Goal: Transaction & Acquisition: Download file/media

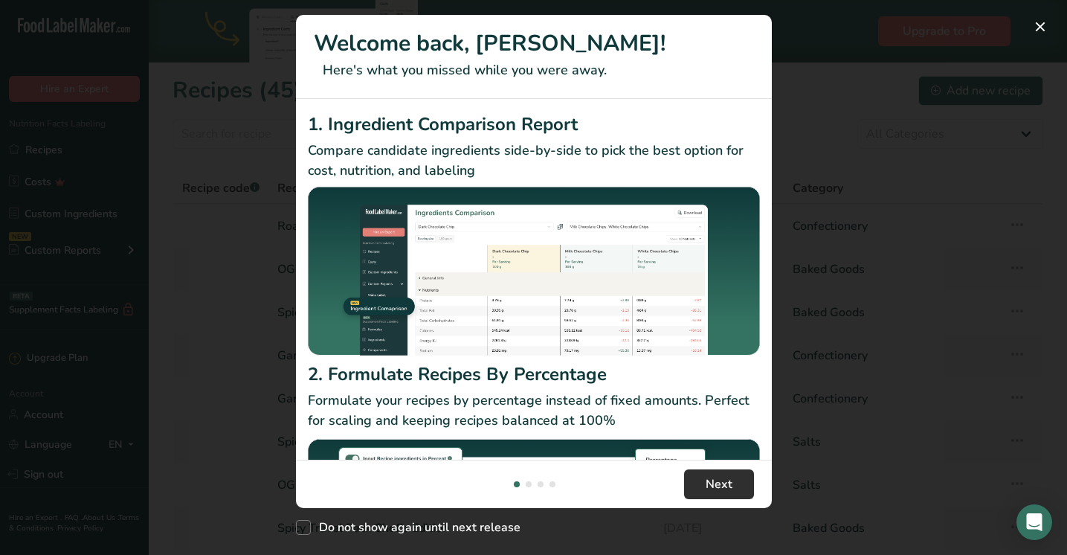
click at [722, 483] on span "Next" at bounding box center [719, 484] width 27 height 18
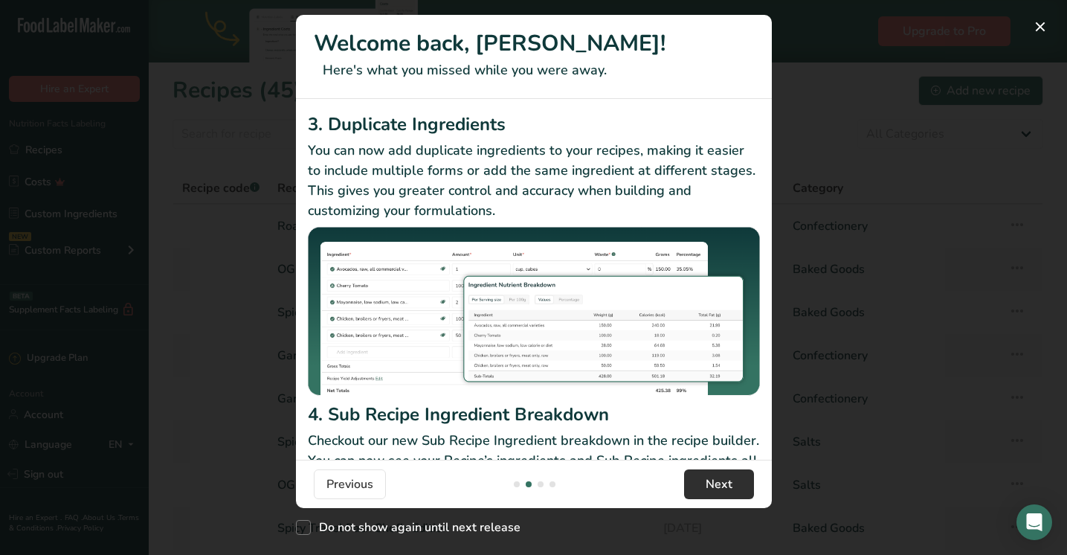
click at [722, 483] on span "Next" at bounding box center [719, 484] width 27 height 18
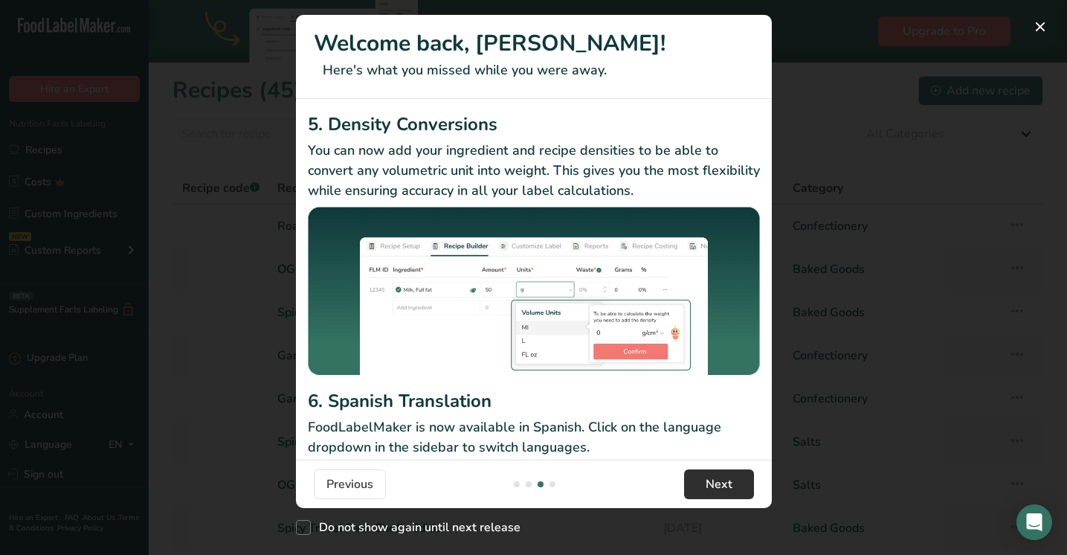
click at [722, 483] on span "Next" at bounding box center [719, 484] width 27 height 18
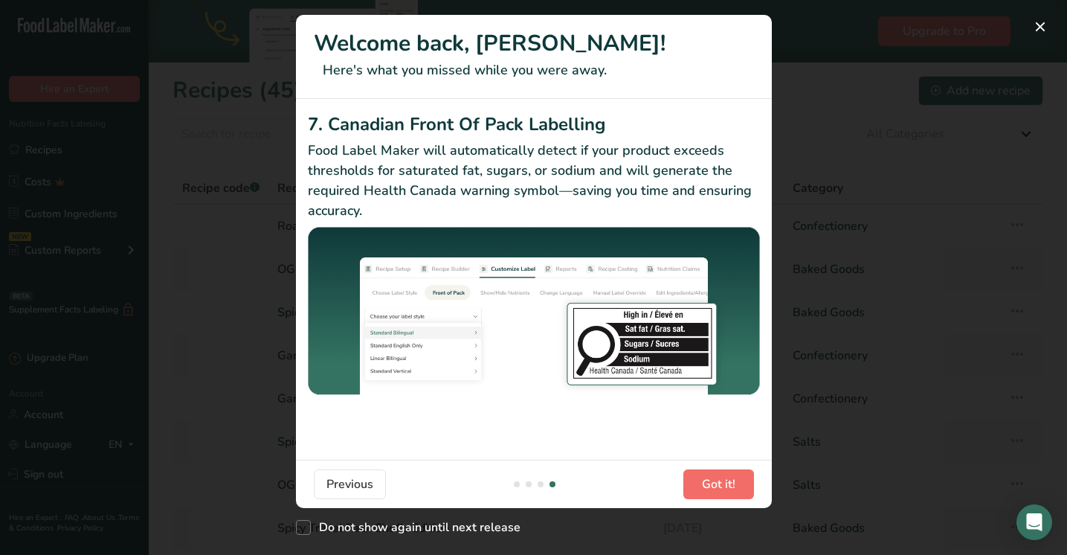
click at [721, 483] on span "Got it!" at bounding box center [718, 484] width 33 height 18
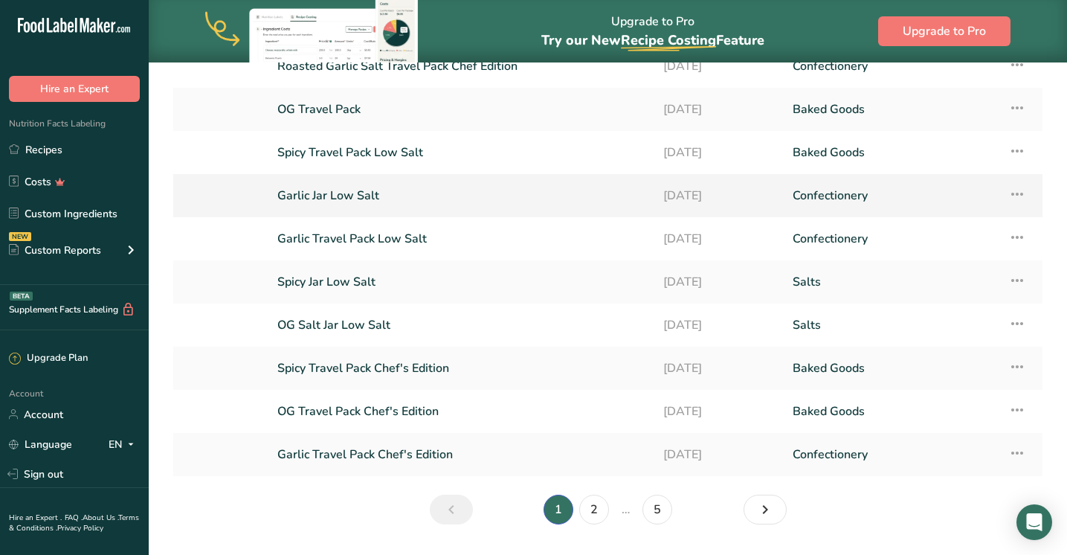
scroll to position [169, 0]
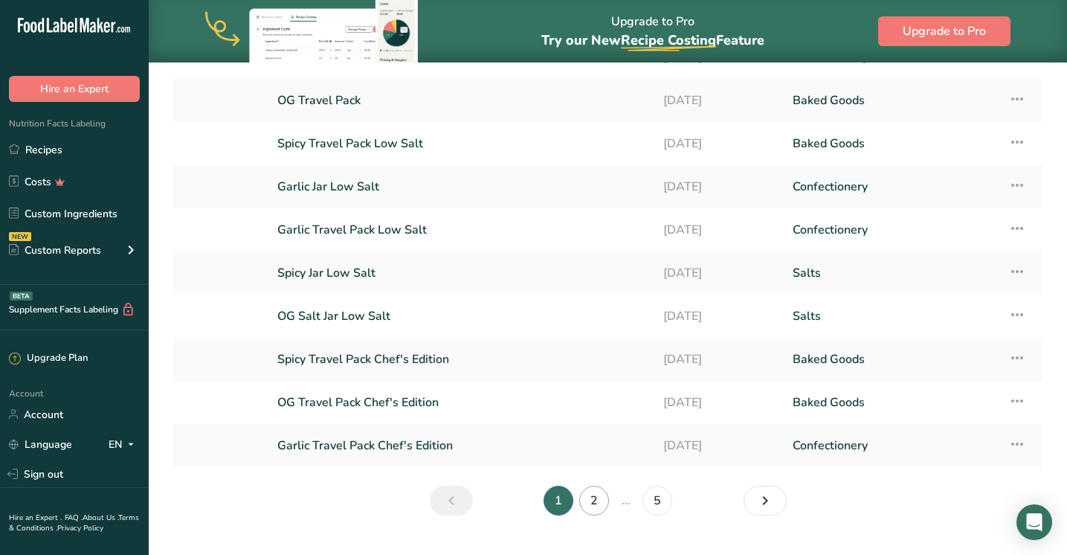
click at [596, 498] on link "2" at bounding box center [594, 501] width 30 height 30
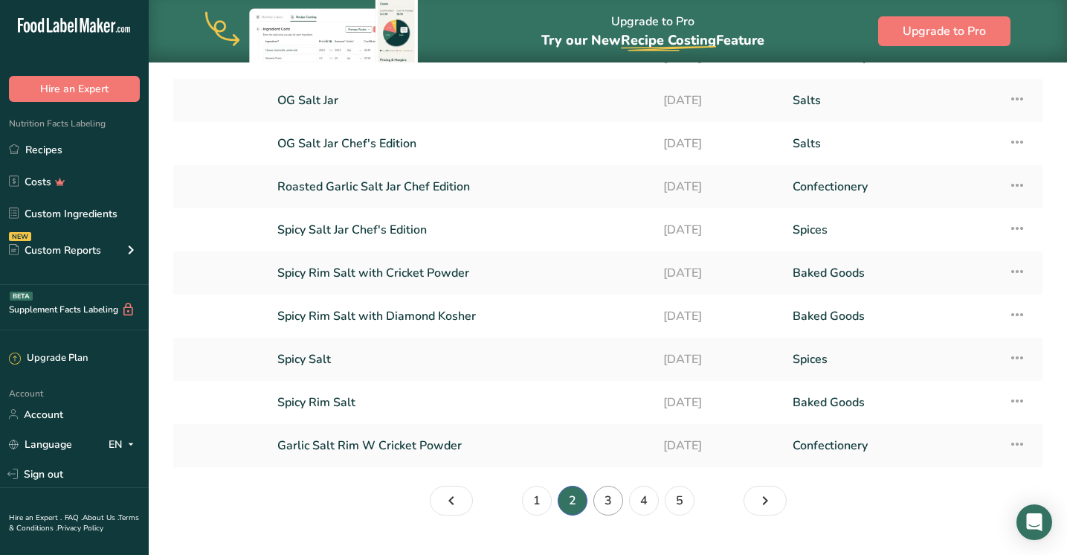
click at [610, 497] on link "3" at bounding box center [608, 501] width 30 height 30
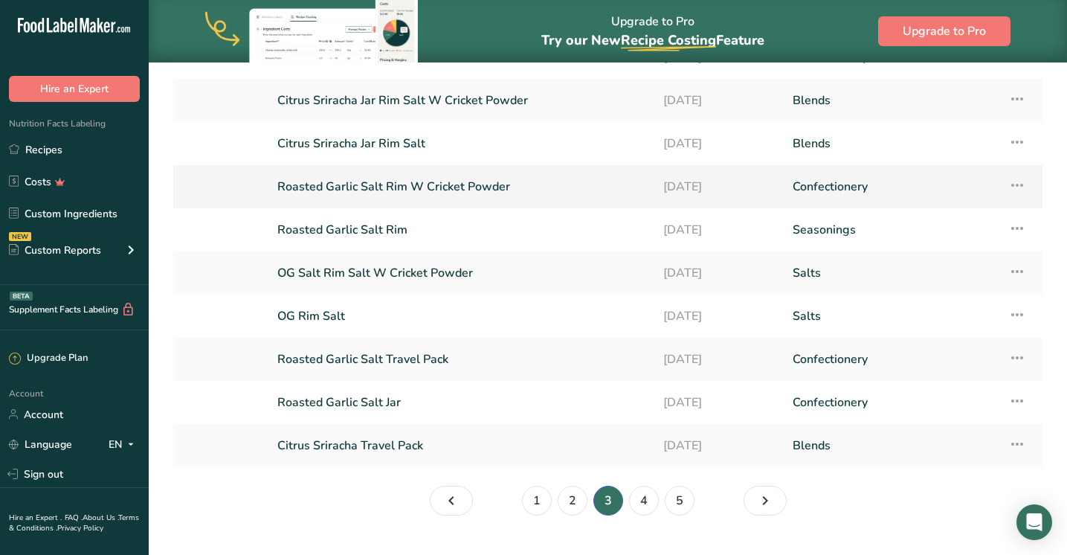
click at [408, 183] on link "Roasted Garlic Salt Rim W Cricket Powder" at bounding box center [461, 186] width 368 height 31
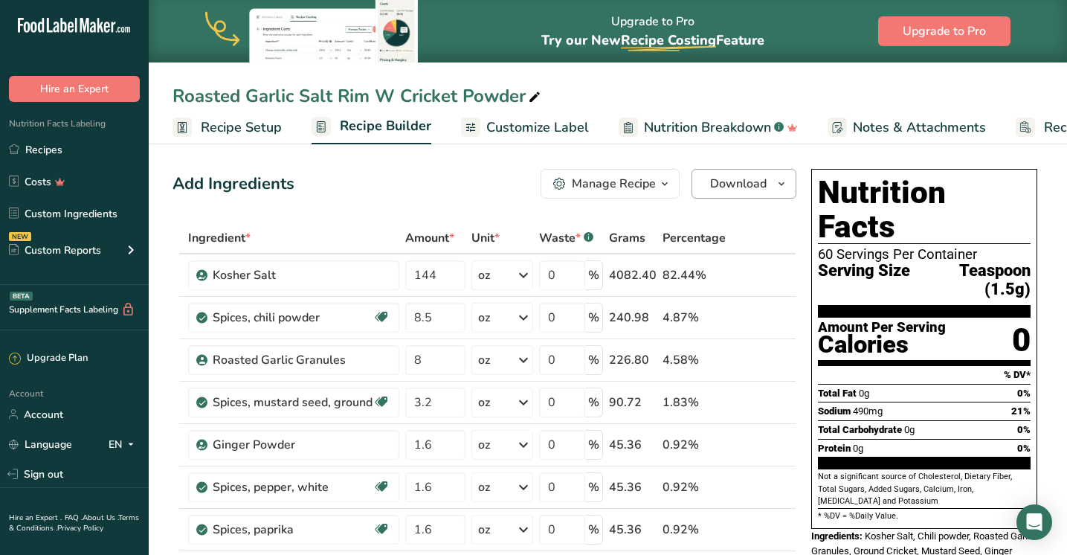
click at [742, 190] on span "Download" at bounding box center [738, 184] width 57 height 18
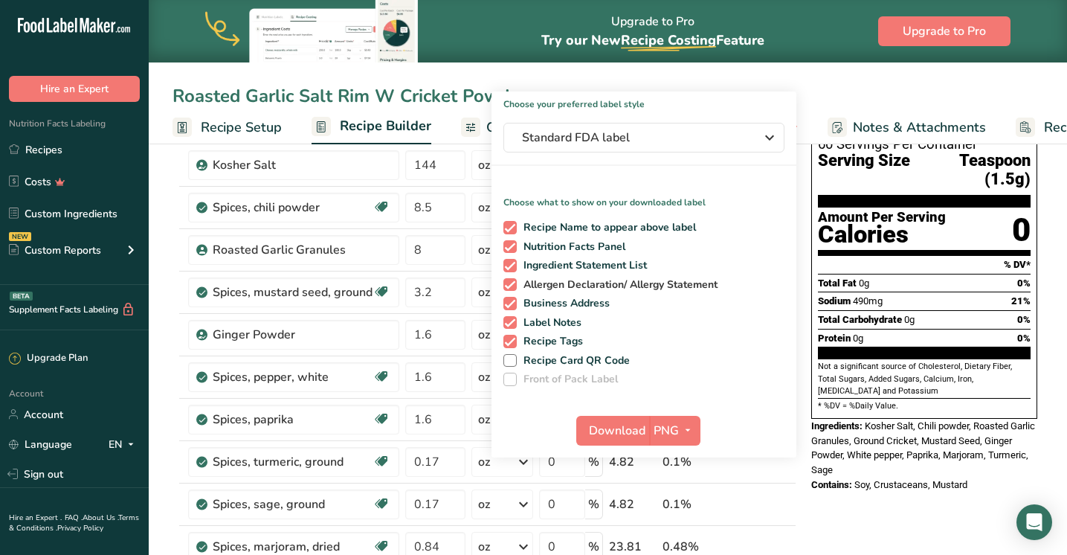
scroll to position [105, 0]
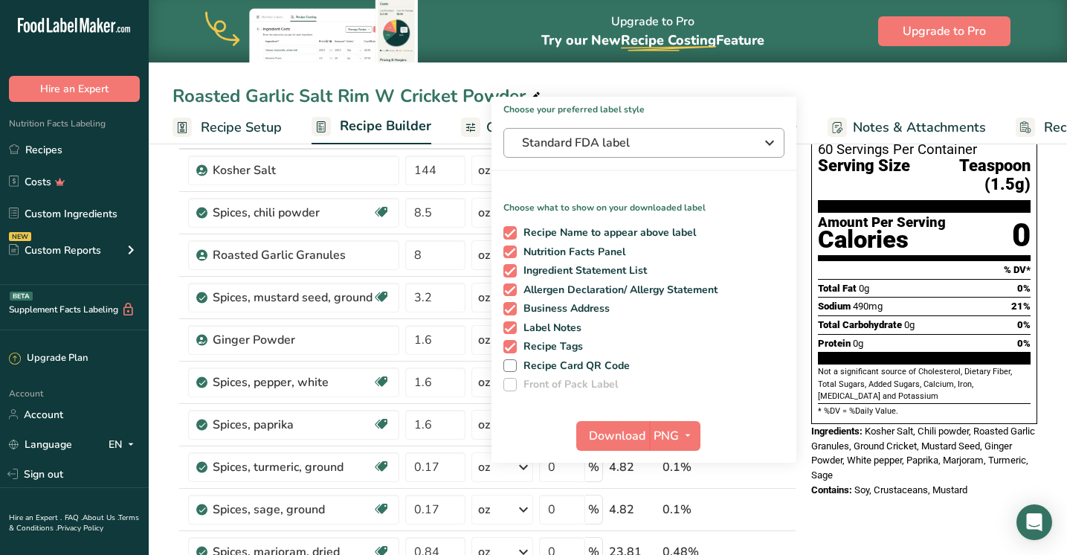
click at [767, 141] on icon "button" at bounding box center [770, 142] width 18 height 27
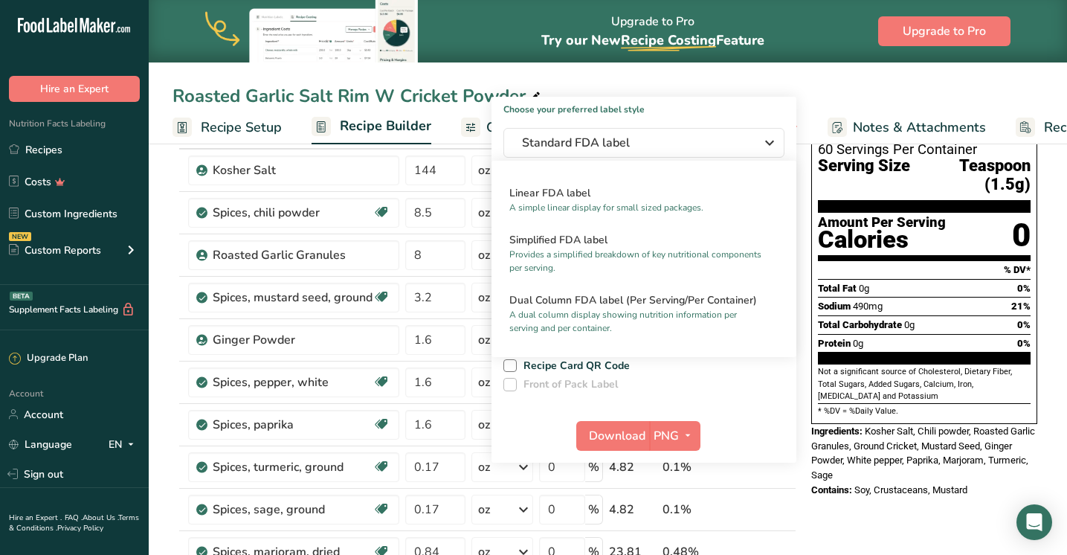
scroll to position [63, 0]
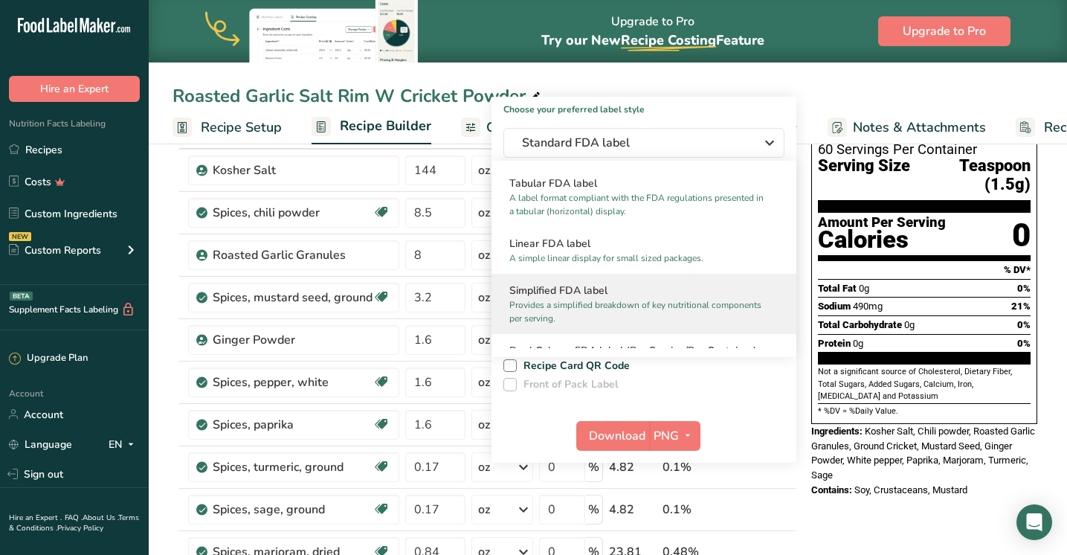
click at [656, 294] on h2 "Simplified FDA label" at bounding box center [643, 291] width 269 height 16
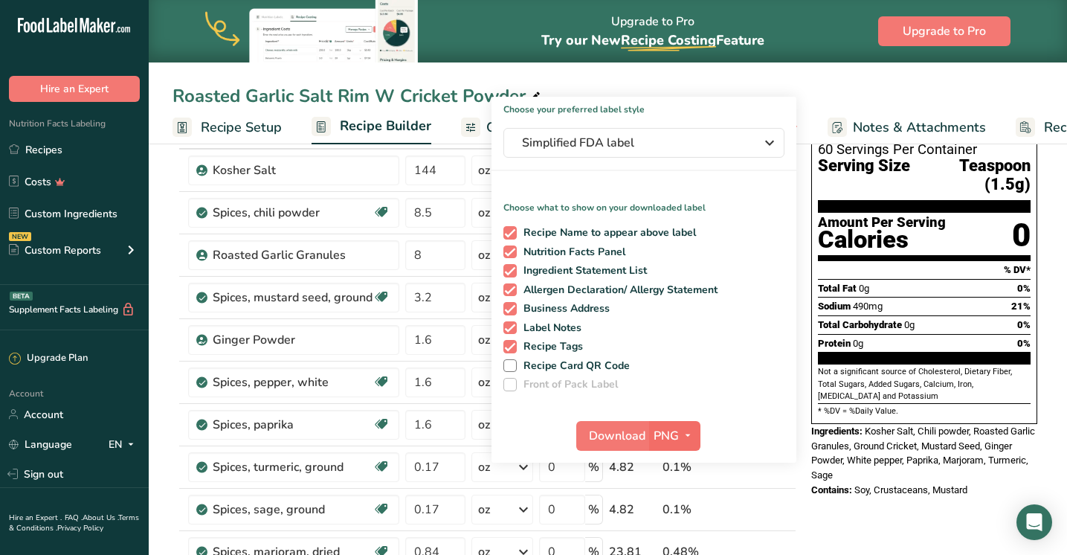
click at [668, 440] on span "PNG" at bounding box center [666, 436] width 25 height 18
click at [677, 532] on link "PDF" at bounding box center [677, 539] width 48 height 25
click at [638, 439] on span "Download" at bounding box center [618, 436] width 57 height 18
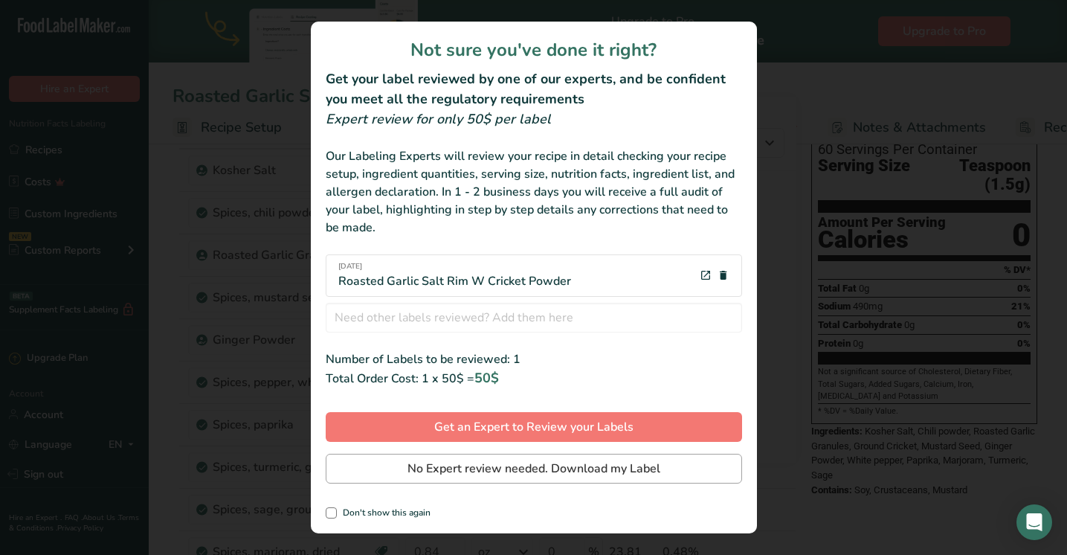
click at [594, 462] on span "No Expert review needed. Download my Label" at bounding box center [533, 468] width 253 height 18
